Goal: Transaction & Acquisition: Book appointment/travel/reservation

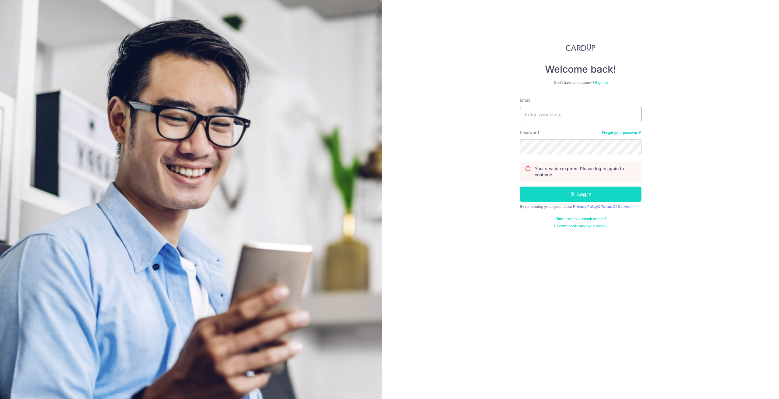
type input "[EMAIL_ADDRESS][DOMAIN_NAME]"
click at [556, 198] on button "Log in" at bounding box center [580, 194] width 122 height 15
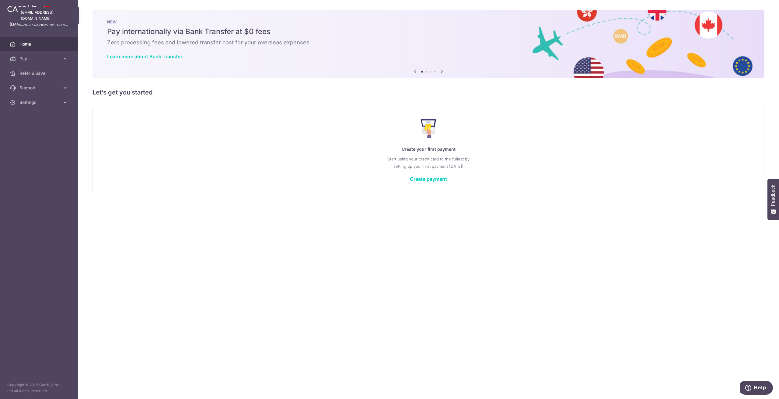
click at [30, 25] on p "ysengoh@gmail.com" at bounding box center [39, 24] width 58 height 6
click at [38, 101] on span "Settings" at bounding box center [39, 102] width 40 height 6
click at [39, 118] on span "Account" at bounding box center [39, 117] width 40 height 6
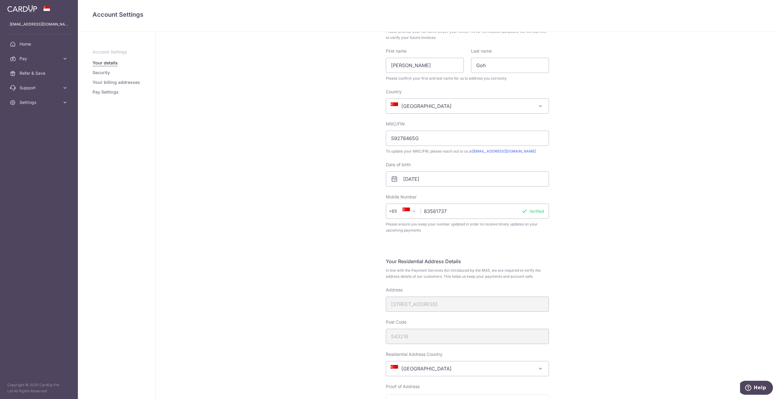
scroll to position [182, 0]
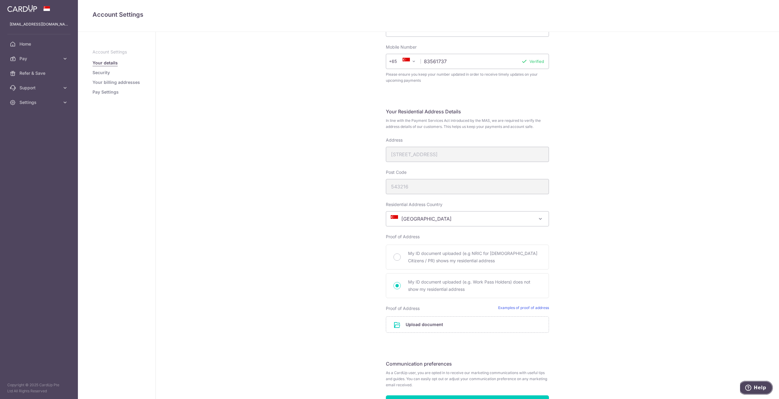
click at [759, 389] on span "Help" at bounding box center [759, 387] width 12 height 5
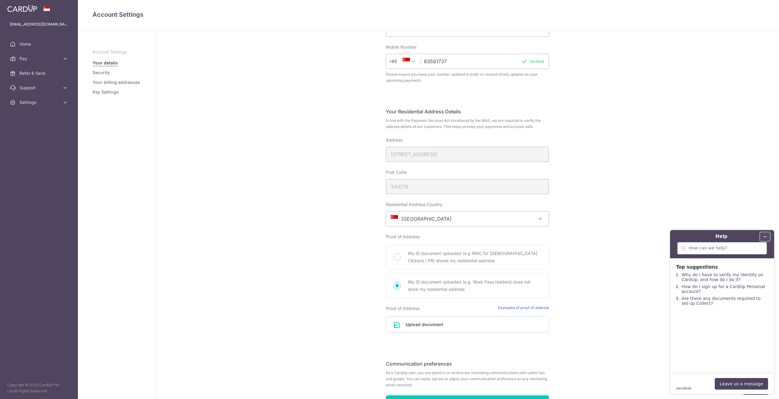
click at [766, 234] on button "Minimize widget" at bounding box center [765, 237] width 10 height 9
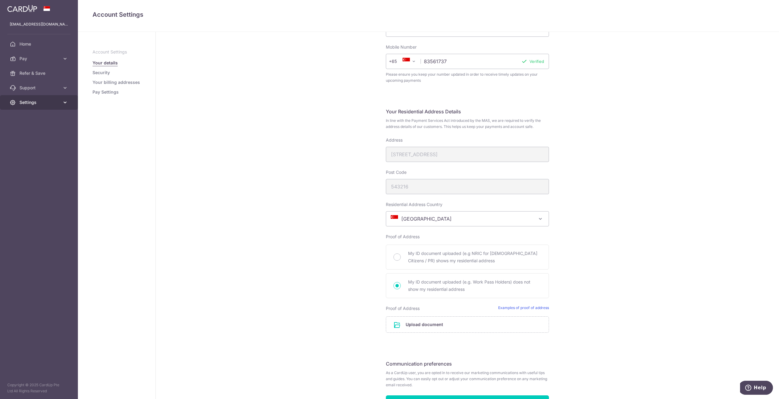
click at [36, 103] on span "Settings" at bounding box center [39, 102] width 40 height 6
click at [46, 89] on span "Support" at bounding box center [39, 88] width 40 height 6
click at [38, 106] on link "FAQ" at bounding box center [39, 102] width 78 height 15
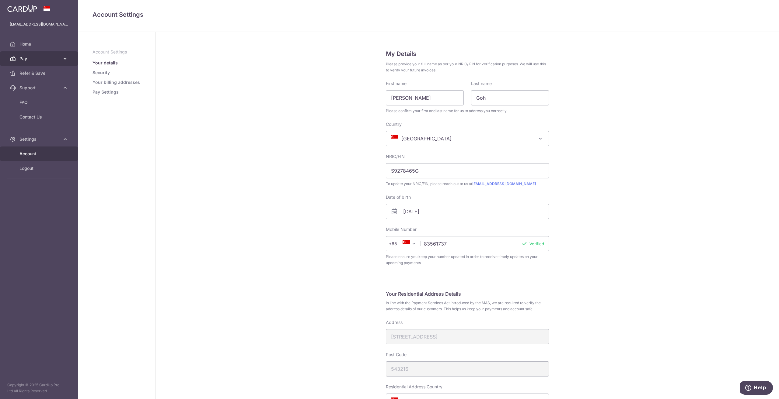
click at [51, 59] on span "Pay" at bounding box center [39, 59] width 40 height 6
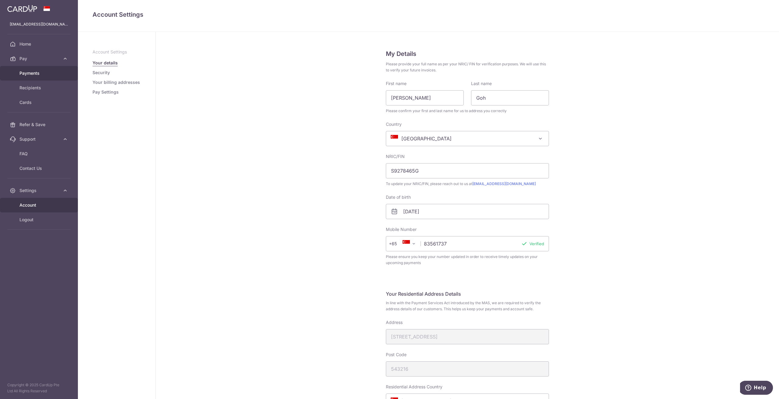
click at [47, 75] on span "Payments" at bounding box center [39, 73] width 40 height 6
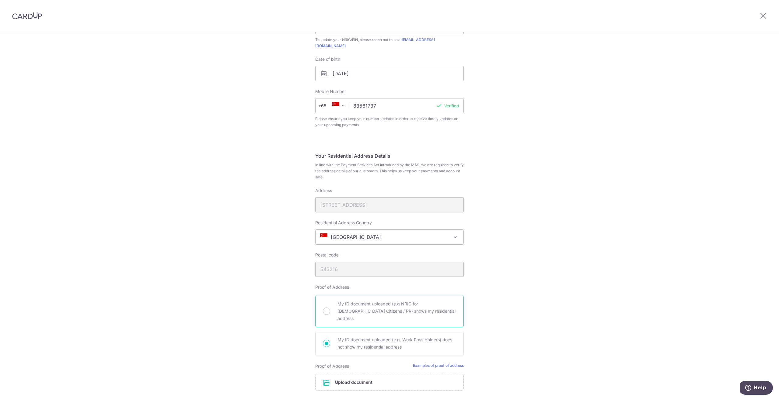
scroll to position [182, 0]
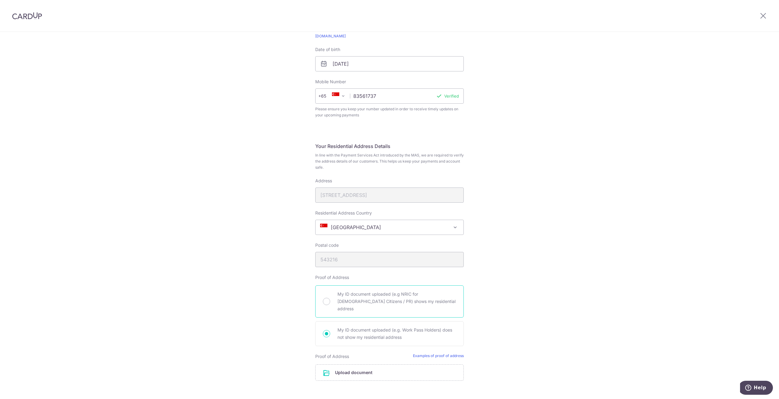
click at [370, 293] on span "My ID document uploaded (e.g NRIC for Singapore Citizens / PR) shows my residen…" at bounding box center [396, 302] width 119 height 22
click at [330, 298] on input "My ID document uploaded (e.g NRIC for Singapore Citizens / PR) shows my residen…" at bounding box center [326, 301] width 7 height 7
radio input "true"
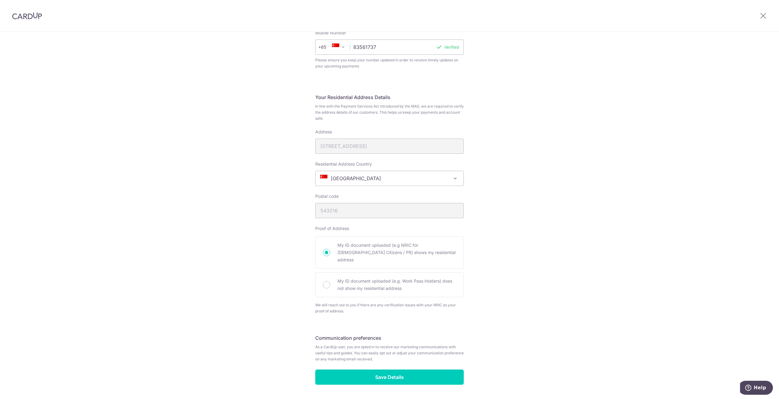
scroll to position [237, 0]
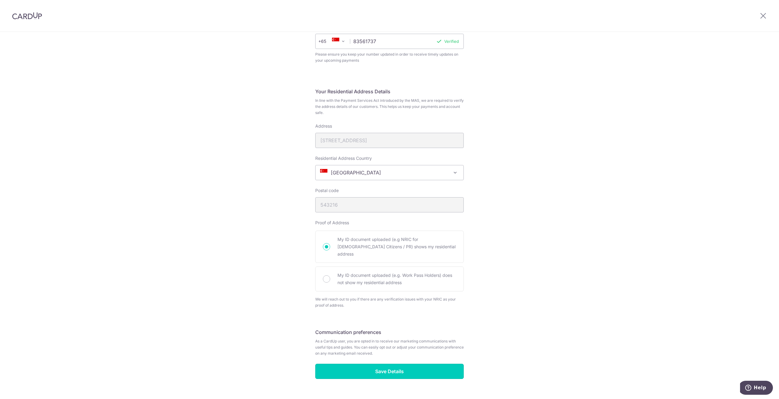
click at [393, 364] on input "Save Details" at bounding box center [389, 371] width 148 height 15
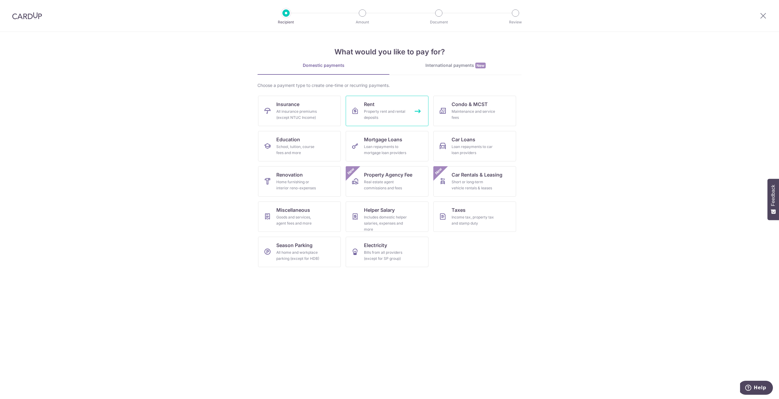
click at [394, 116] on div "Property rent and rental deposits" at bounding box center [386, 115] width 44 height 12
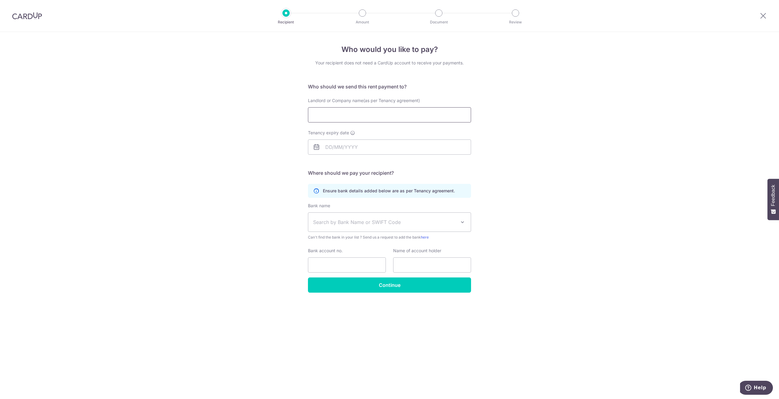
click at [402, 116] on input "Landlord or Company name(as per Tenancy agreement)" at bounding box center [389, 114] width 163 height 15
paste input "YEW KOK CHYE"
type input "YEW KOK CHYE"
click at [342, 148] on input "Tenancy expiry date" at bounding box center [389, 147] width 163 height 15
click at [462, 167] on form "Who should we send this rent payment to? Landlord or Company name(as per Tenanc…" at bounding box center [389, 188] width 163 height 210
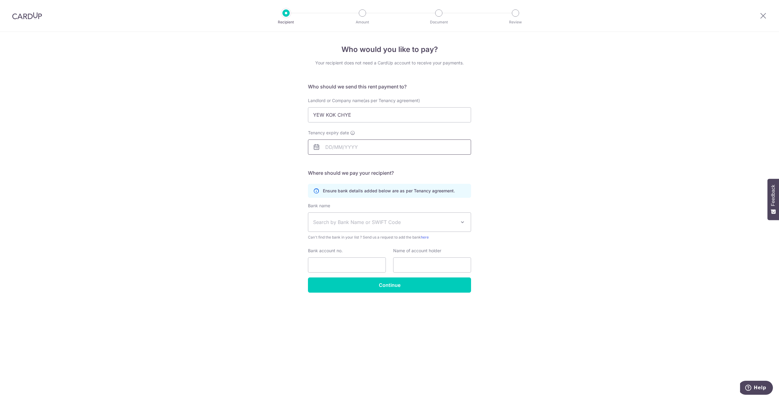
click at [358, 149] on input "Tenancy expiry date" at bounding box center [389, 147] width 163 height 15
click at [380, 164] on div "Prev Next Sep Oct Nov Dec 2025 2026 2027 2028 2029 2030 2031 2032 2033 2034 2035" at bounding box center [356, 163] width 97 height 15
click at [376, 164] on select "2025 2026 2027 2028 2029 2030 2031 2032 2033 2034 2035" at bounding box center [371, 163] width 16 height 5
click at [348, 165] on select "Jan Feb Mar Apr May Jun Jul Aug Sep Oct Nov Dec" at bounding box center [342, 163] width 16 height 5
click at [335, 216] on link "15" at bounding box center [333, 215] width 10 height 10
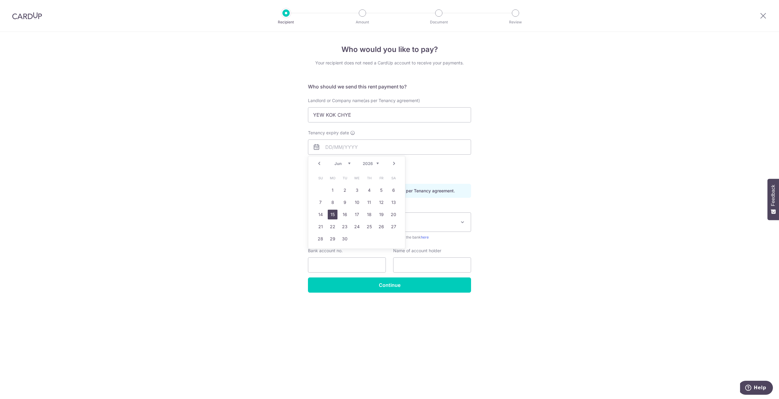
type input "[DATE]"
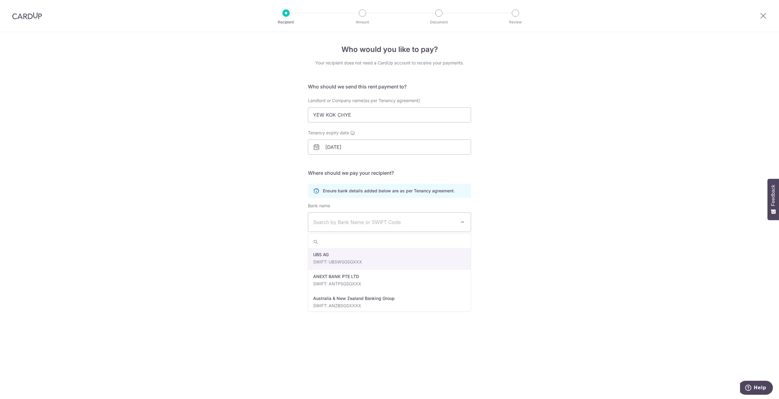
click at [358, 224] on span "Search by Bank Name or SWIFT Code" at bounding box center [384, 222] width 143 height 7
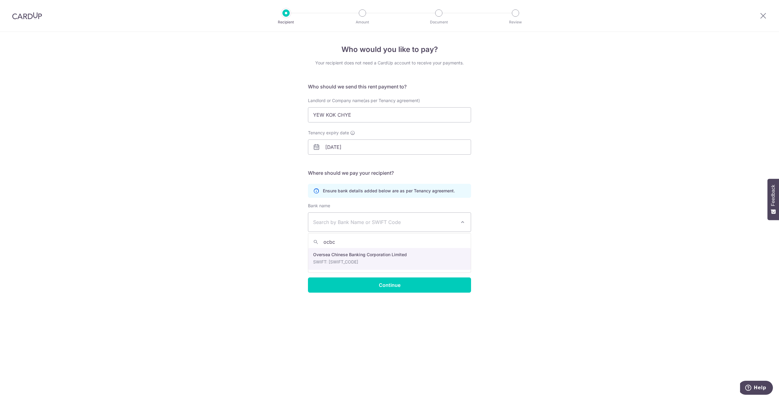
type input "ocbc"
select select "12"
click at [357, 264] on input "Bank account no." at bounding box center [347, 265] width 78 height 15
paste input "5164109604"
type input "5164109604"
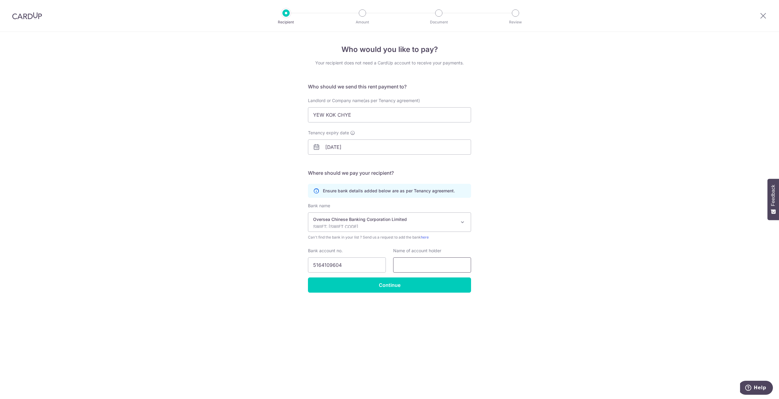
click at [416, 269] on input "text" at bounding box center [432, 265] width 78 height 15
paste input "YEW KOK CHYE"
type input "YEW KOK CHYE"
click at [352, 284] on input "Continue" at bounding box center [389, 285] width 163 height 15
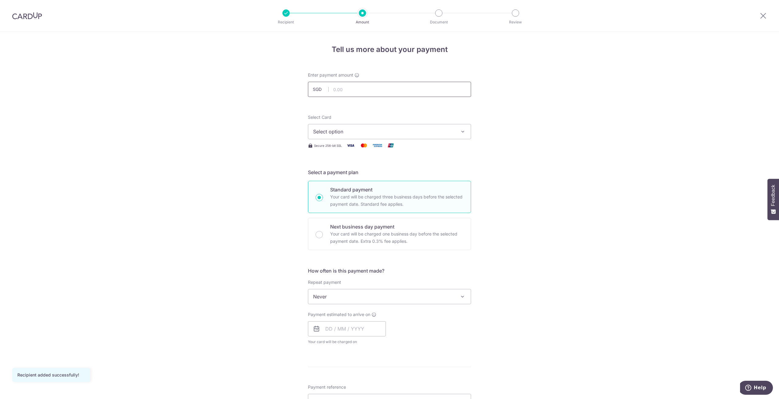
click at [364, 92] on input "text" at bounding box center [389, 89] width 163 height 15
type input "3,100.00"
click at [384, 137] on button "Select option" at bounding box center [389, 131] width 163 height 15
click at [372, 150] on span "Add credit card" at bounding box center [395, 149] width 142 height 6
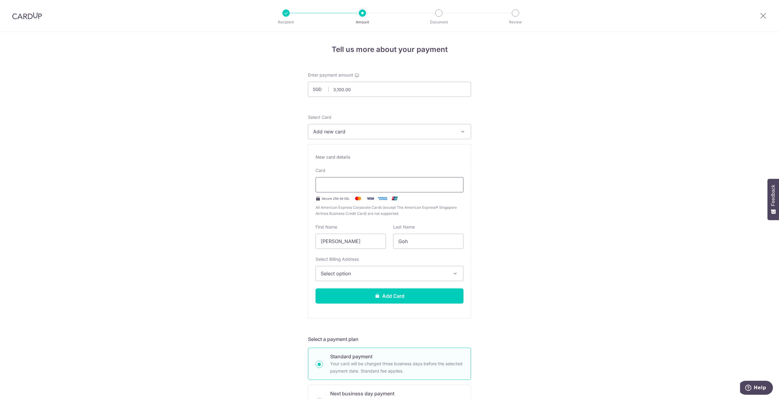
click at [362, 181] on div at bounding box center [389, 184] width 148 height 15
click at [589, 197] on div "Tell us more about your payment Enter payment amount SGD 3,100.00 3100.00 Recip…" at bounding box center [389, 390] width 779 height 717
click at [384, 256] on div "Select Billing Address Select option Add Billing Address My Billing Addresses 2…" at bounding box center [389, 268] width 148 height 25
click at [374, 270] on button "Select option" at bounding box center [389, 273] width 148 height 15
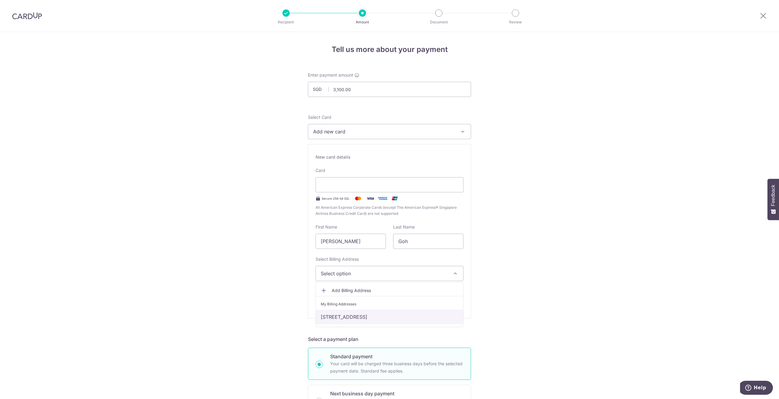
click at [362, 316] on link "[STREET_ADDRESS]" at bounding box center [389, 317] width 147 height 15
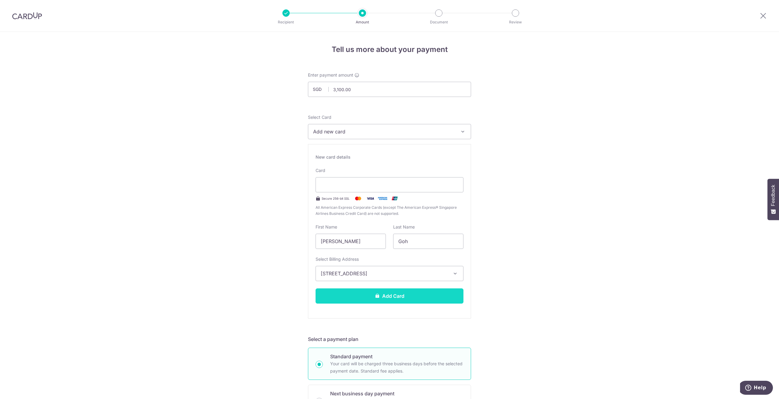
click at [411, 298] on button "Add Card" at bounding box center [389, 296] width 148 height 15
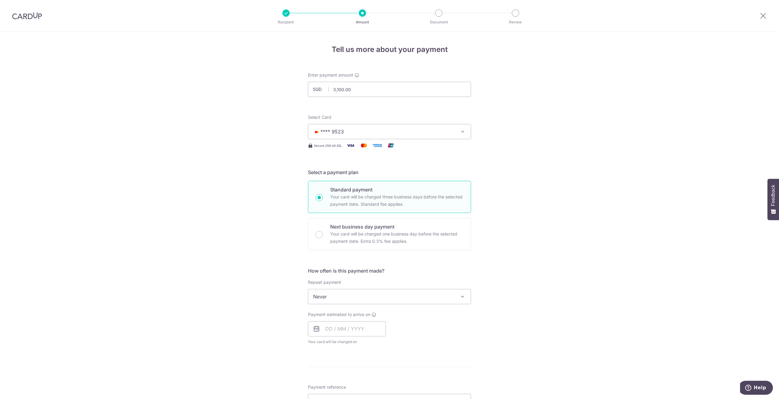
click at [356, 297] on span "Never" at bounding box center [389, 297] width 162 height 15
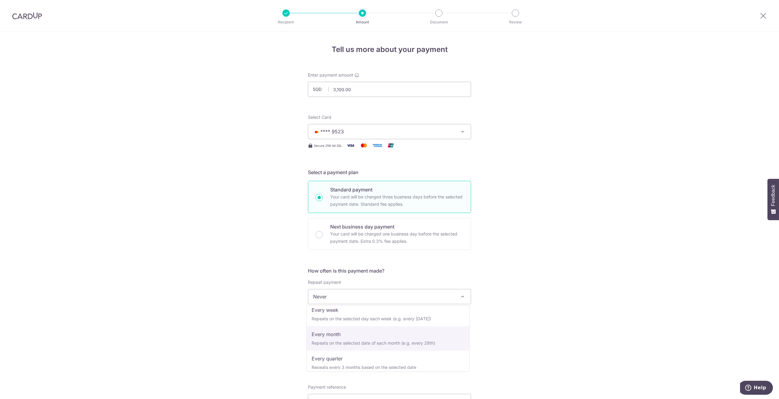
select select "3"
type input "[DATE]"
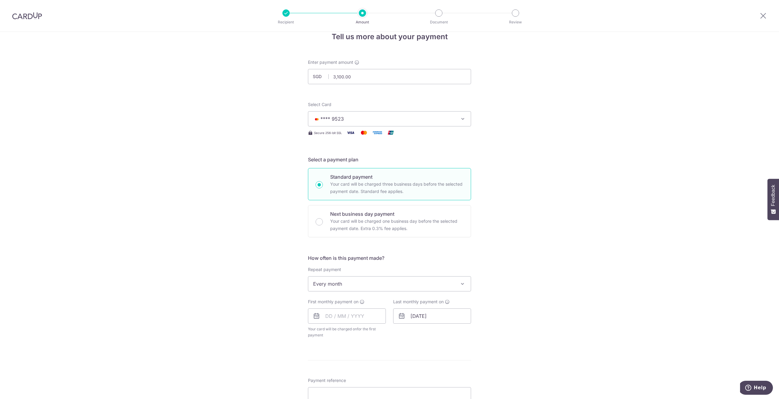
scroll to position [61, 0]
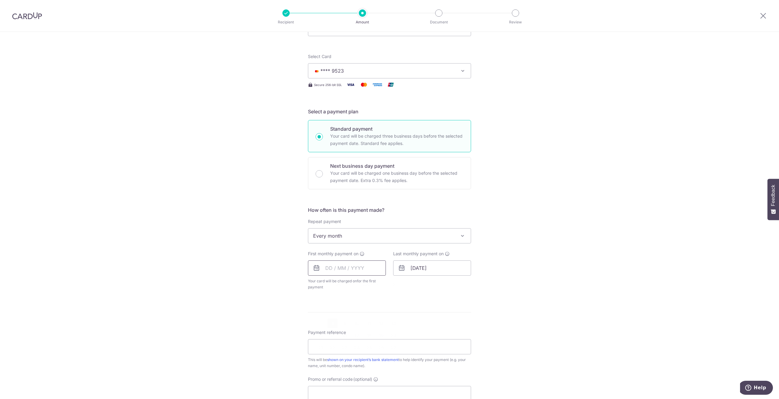
click at [345, 269] on input "text" at bounding box center [347, 268] width 78 height 15
click at [328, 337] on link "15" at bounding box center [333, 336] width 10 height 10
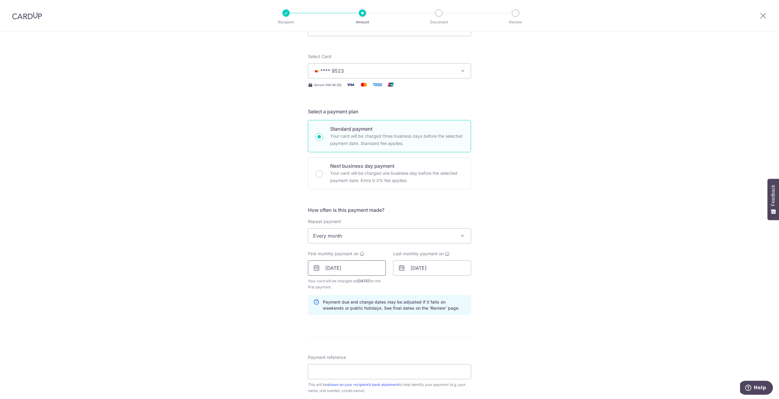
click at [354, 266] on input "[DATE]" at bounding box center [347, 268] width 78 height 15
click at [345, 337] on link "16" at bounding box center [345, 336] width 10 height 10
type input "[DATE]"
click at [428, 285] on div "Last monthly payment on [DATE]" at bounding box center [431, 271] width 85 height 40
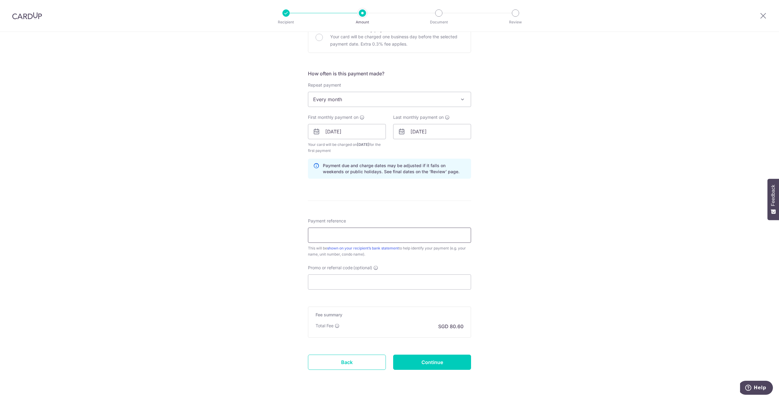
scroll to position [213, 0]
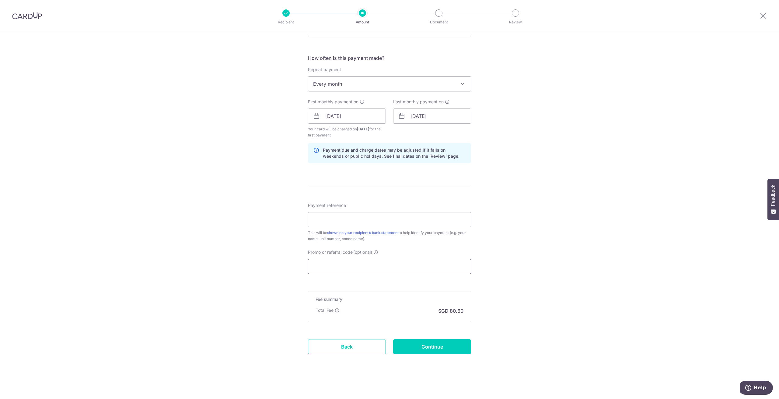
click at [352, 269] on input "Promo or referral code (optional)" at bounding box center [389, 266] width 163 height 15
paste input "SAVERENT179"
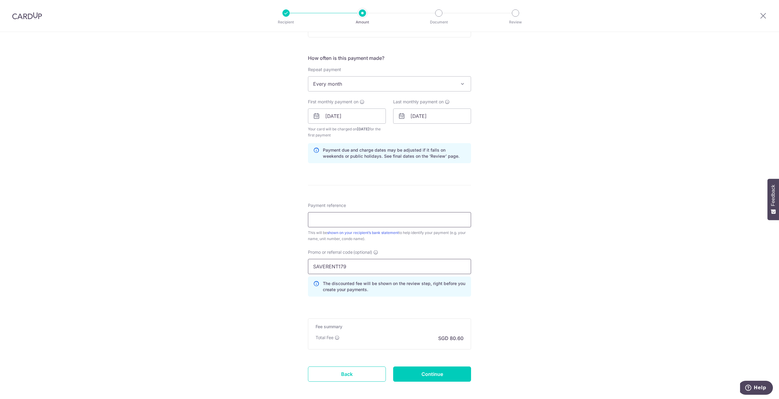
type input "SAVERENT179"
click at [371, 220] on input "Payment reference" at bounding box center [389, 219] width 163 height 15
type input "Shunfu"
click at [433, 371] on input "Continue" at bounding box center [432, 374] width 78 height 15
type input "Create Schedule"
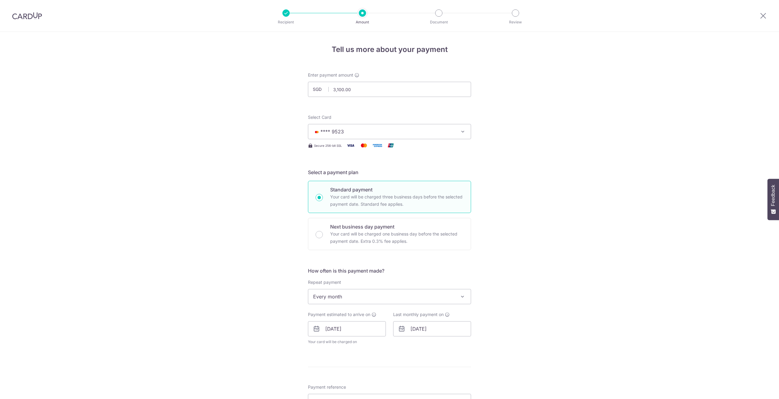
scroll to position [219, 0]
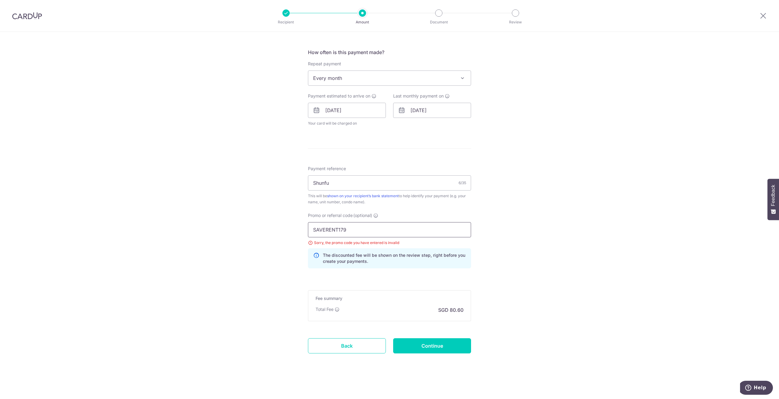
drag, startPoint x: 359, startPoint y: 231, endPoint x: 254, endPoint y: 233, distance: 104.9
click at [254, 233] on div "Tell us more about your payment Enter payment amount SGD 3,100.00 3100.00 Selec…" at bounding box center [389, 106] width 779 height 586
paste input "text"
type input "SAVERENT179"
click at [439, 349] on input "Continue" at bounding box center [432, 346] width 78 height 15
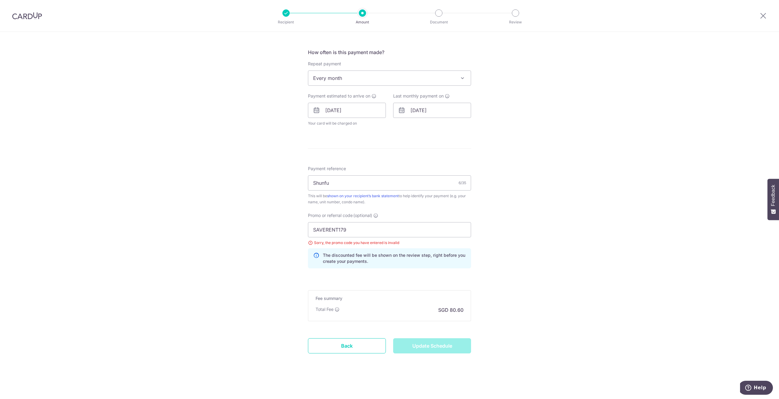
type input "Update Schedule"
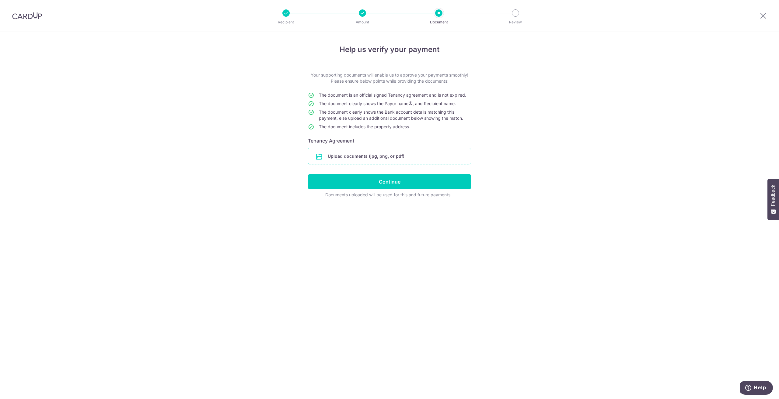
click at [371, 157] on input "file" at bounding box center [389, 156] width 162 height 16
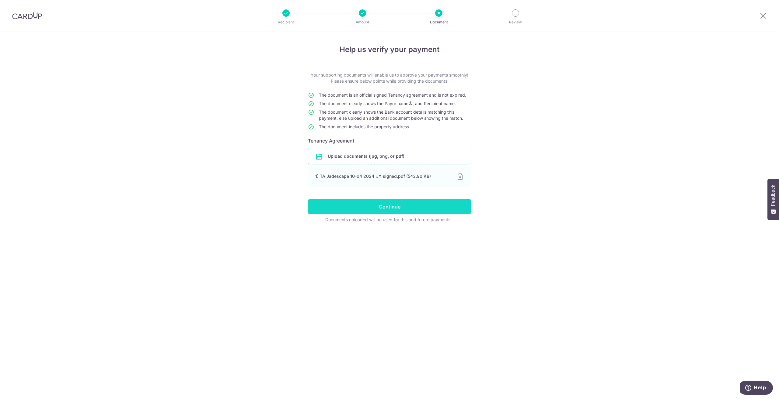
click at [421, 207] on input "Continue" at bounding box center [389, 206] width 163 height 15
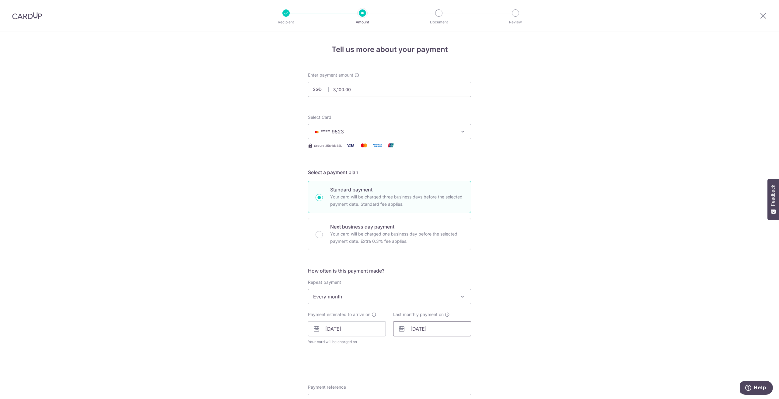
drag, startPoint x: 442, startPoint y: 336, endPoint x: 440, endPoint y: 333, distance: 3.3
click at [440, 335] on input "15/06/2026" at bounding box center [432, 328] width 78 height 15
click at [435, 347] on div "Jan Feb Mar Apr May Jun Jul Aug Sep Oct Nov Dec 2025 2026 2027 2028 2029 2030 2…" at bounding box center [441, 345] width 44 height 5
click at [432, 346] on select "Jan Feb Mar Apr May Jun Jul Aug Sep Oct Nov Dec" at bounding box center [427, 345] width 16 height 5
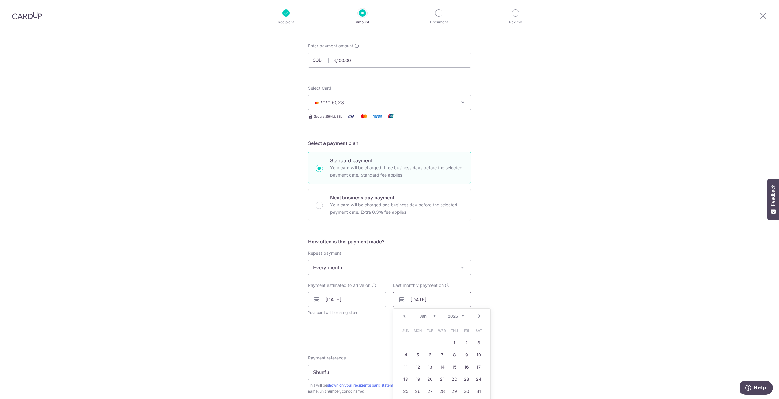
scroll to position [30, 0]
click at [474, 365] on link "17" at bounding box center [479, 366] width 10 height 10
type input "17/01/2026"
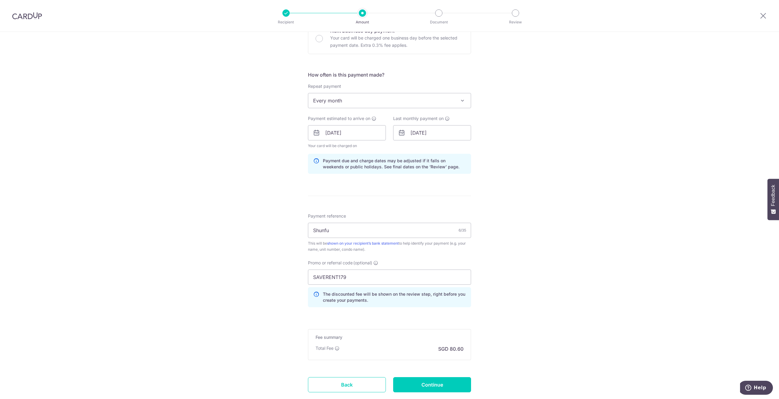
scroll to position [213, 0]
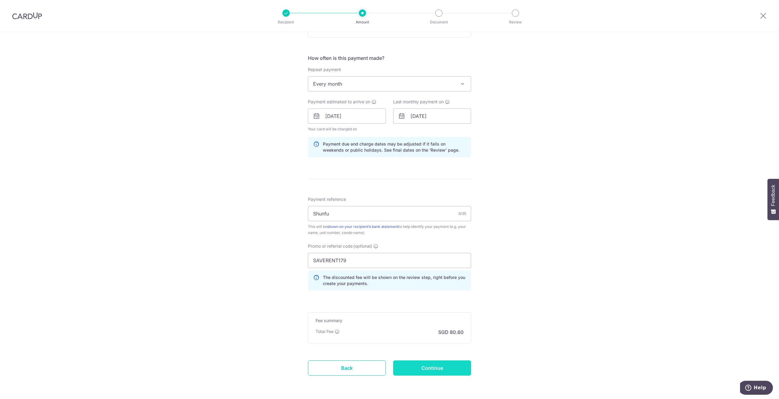
click at [446, 371] on input "Continue" at bounding box center [432, 368] width 78 height 15
type input "Update Schedule"
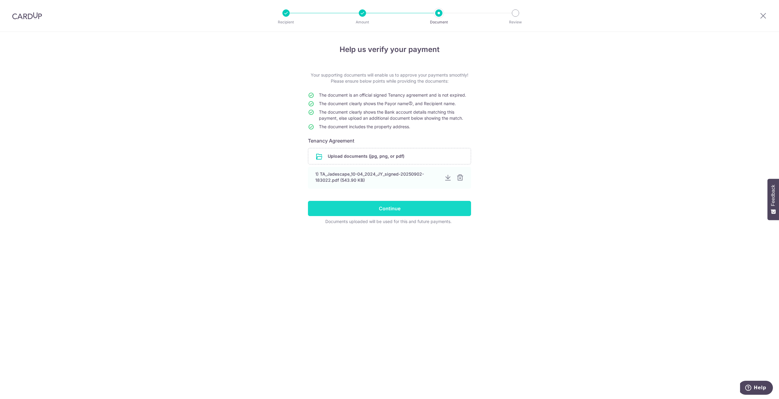
click at [414, 209] on input "Continue" at bounding box center [389, 208] width 163 height 15
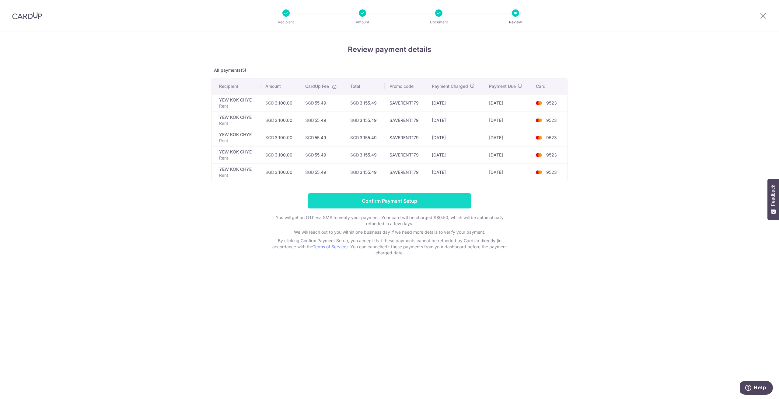
click at [401, 201] on input "Confirm Payment Setup" at bounding box center [389, 200] width 163 height 15
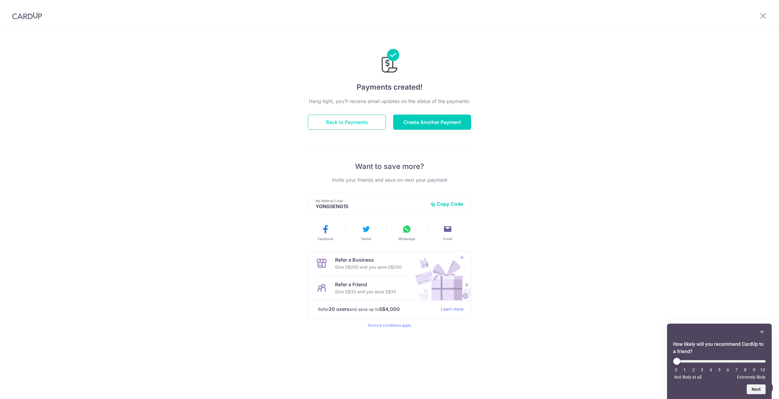
click at [362, 127] on button "Back to Payments" at bounding box center [347, 122] width 78 height 15
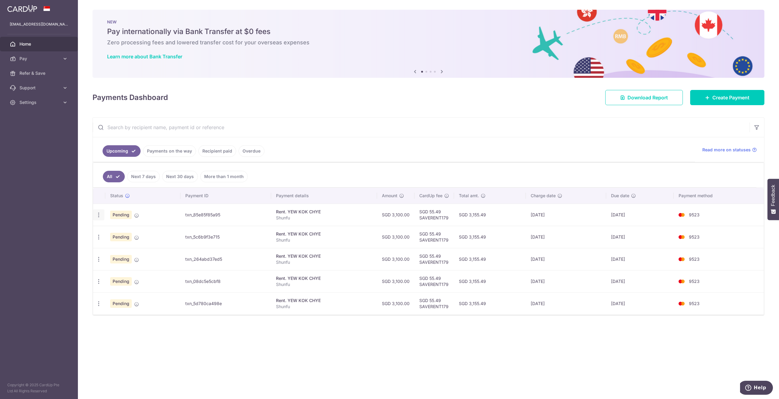
click at [99, 215] on icon "button" at bounding box center [98, 215] width 6 height 6
click at [216, 213] on td "txn_85e85f85a95" at bounding box center [225, 215] width 91 height 22
click at [302, 213] on div "Rent. YEW KOK CHYE" at bounding box center [324, 212] width 96 height 6
click at [46, 54] on link "Pay" at bounding box center [39, 58] width 78 height 15
click at [39, 87] on span "Recipients" at bounding box center [39, 88] width 40 height 6
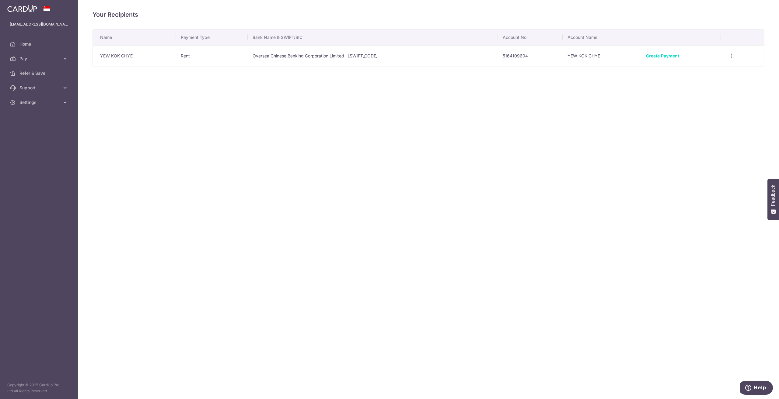
click at [548, 146] on div "Your Recipients Name Payment Type Bank Name & SWIFT/BIC Account No. Account Nam…" at bounding box center [428, 199] width 701 height 399
click at [24, 59] on span "Pay" at bounding box center [39, 59] width 40 height 6
click at [40, 74] on span "Payments" at bounding box center [39, 73] width 40 height 6
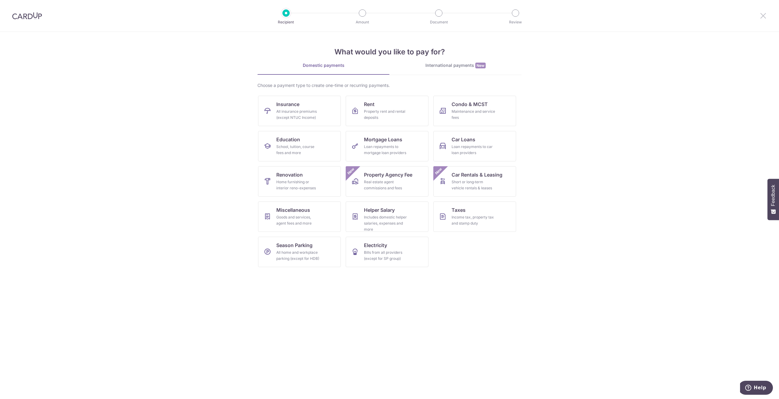
click at [759, 15] on icon at bounding box center [762, 16] width 7 height 8
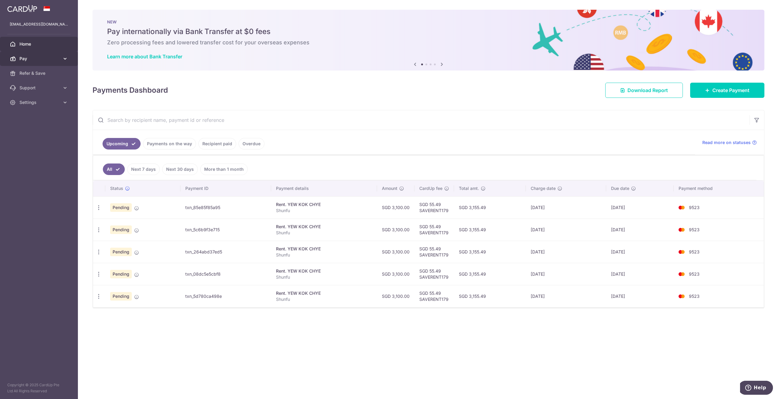
click at [47, 63] on link "Pay" at bounding box center [39, 58] width 78 height 15
click at [39, 101] on span "Cards" at bounding box center [39, 102] width 40 height 6
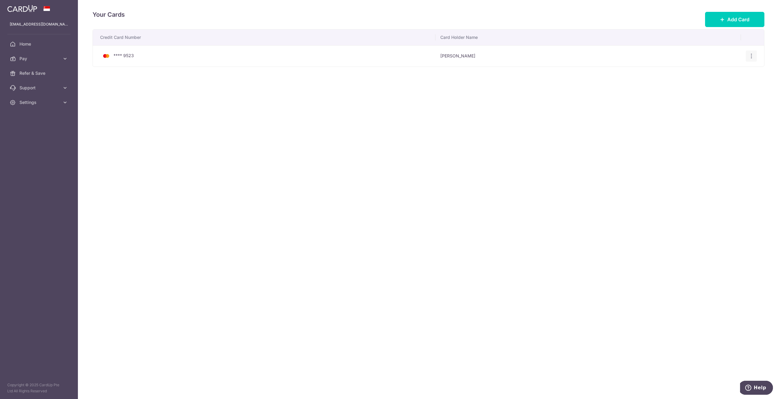
click at [750, 57] on icon "button" at bounding box center [751, 56] width 6 height 6
click at [724, 75] on span "View/Edit" at bounding box center [730, 72] width 41 height 7
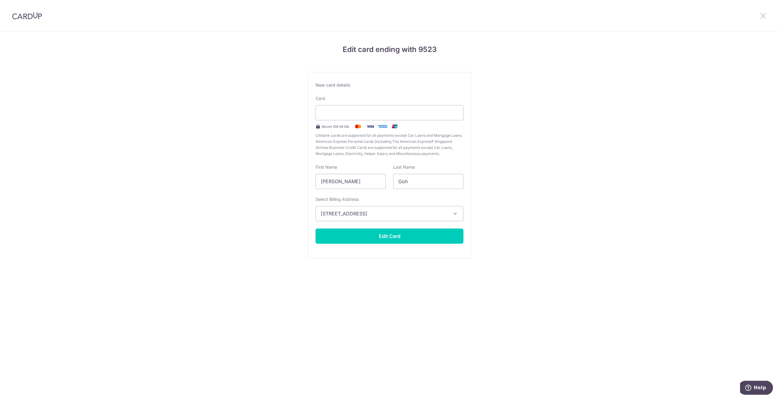
click at [761, 18] on icon at bounding box center [762, 16] width 7 height 8
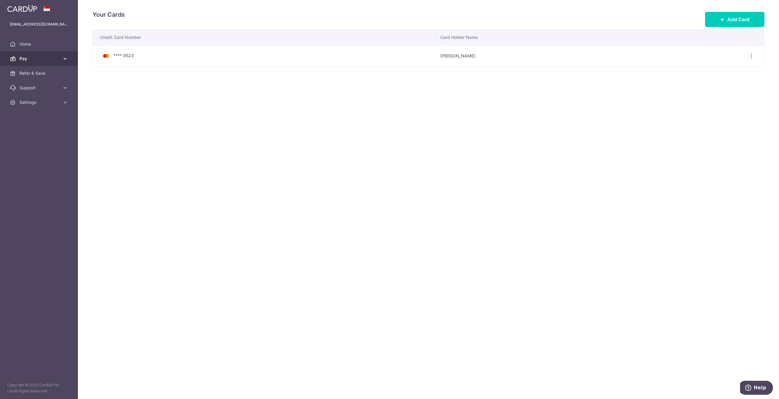
click at [55, 58] on span "Pay" at bounding box center [39, 59] width 40 height 6
click at [39, 88] on span "Recipients" at bounding box center [39, 88] width 40 height 6
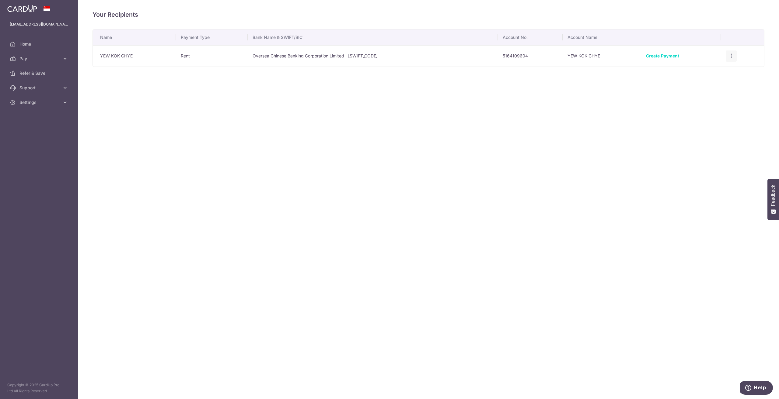
click at [734, 58] on icon "button" at bounding box center [731, 56] width 6 height 6
click at [714, 70] on span "View/Edit" at bounding box center [710, 72] width 41 height 7
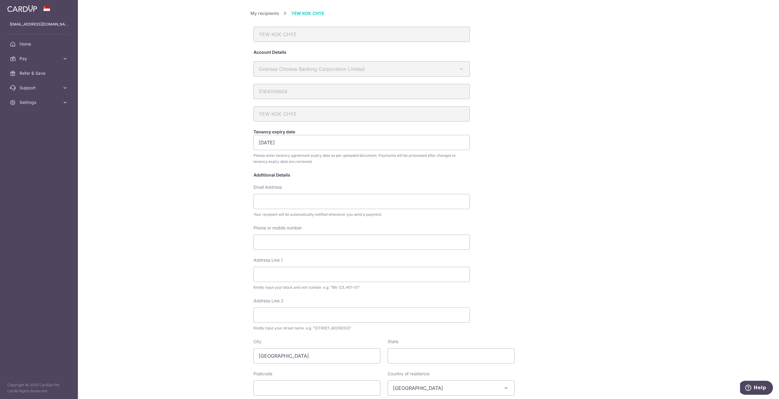
click at [316, 173] on div "Additional Details" at bounding box center [383, 175] width 261 height 6
click at [260, 13] on link "My recipients" at bounding box center [264, 13] width 29 height 7
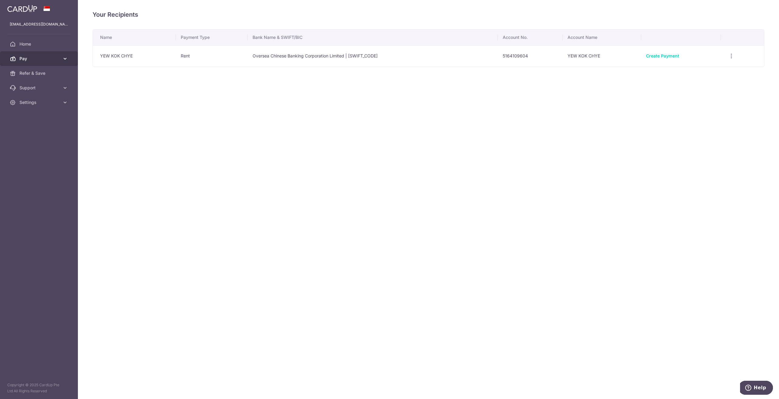
click at [45, 61] on span "Pay" at bounding box center [39, 59] width 40 height 6
click at [40, 75] on span "Payments" at bounding box center [39, 73] width 40 height 6
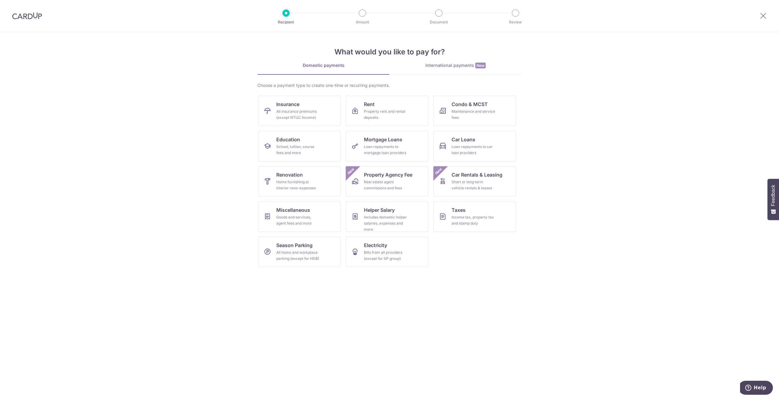
click at [460, 67] on div "International payments New" at bounding box center [455, 65] width 132 height 6
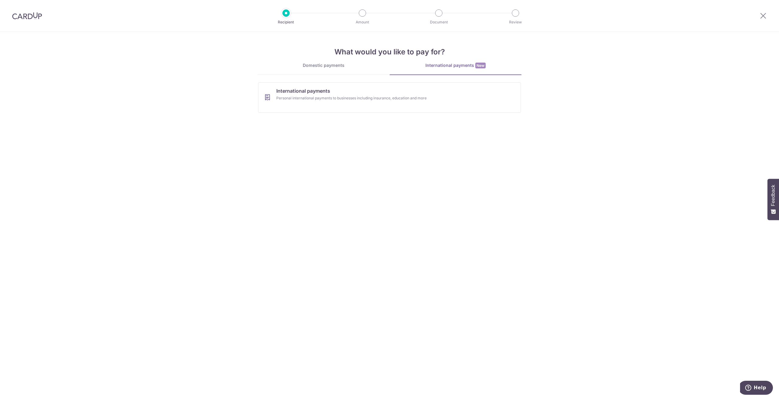
click at [318, 69] on link "Domestic payments" at bounding box center [323, 68] width 132 height 12
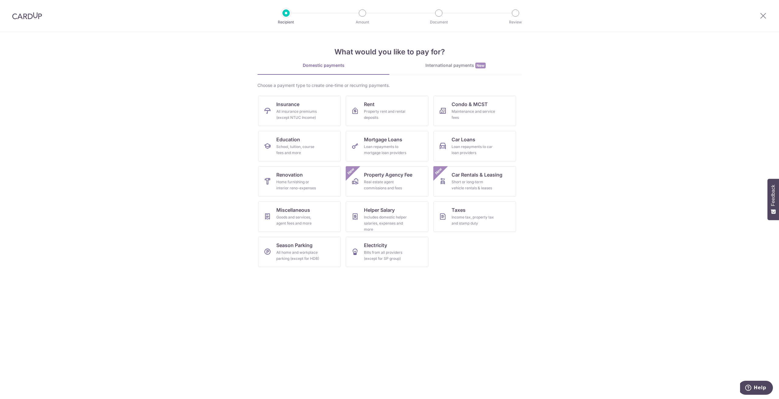
click at [767, 13] on div at bounding box center [763, 16] width 32 height 32
click at [766, 16] on div at bounding box center [763, 16] width 32 height 32
click at [763, 14] on icon at bounding box center [762, 16] width 7 height 8
